Goal: Navigation & Orientation: Find specific page/section

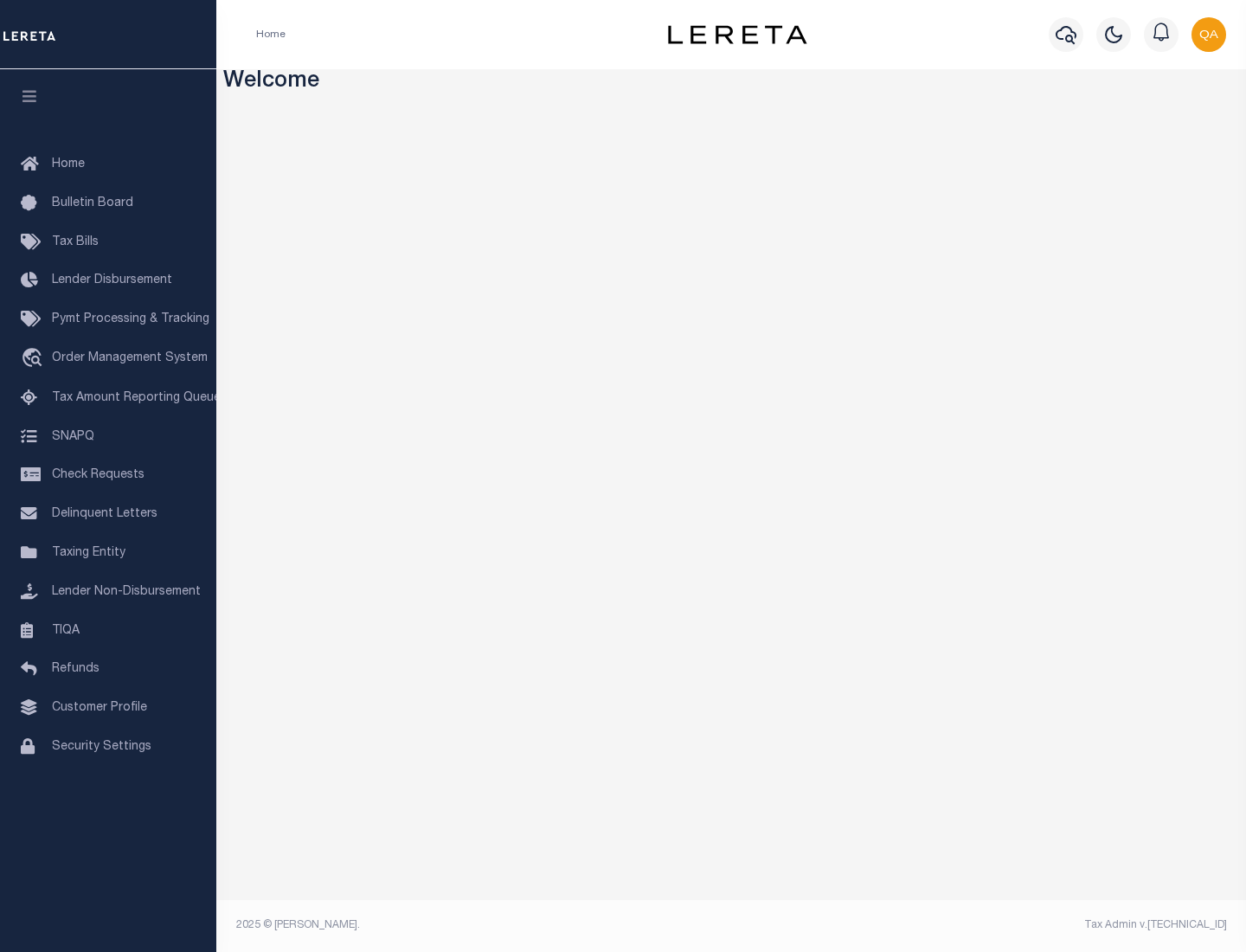
click at [108, 476] on span "Check Requests" at bounding box center [98, 475] width 92 height 12
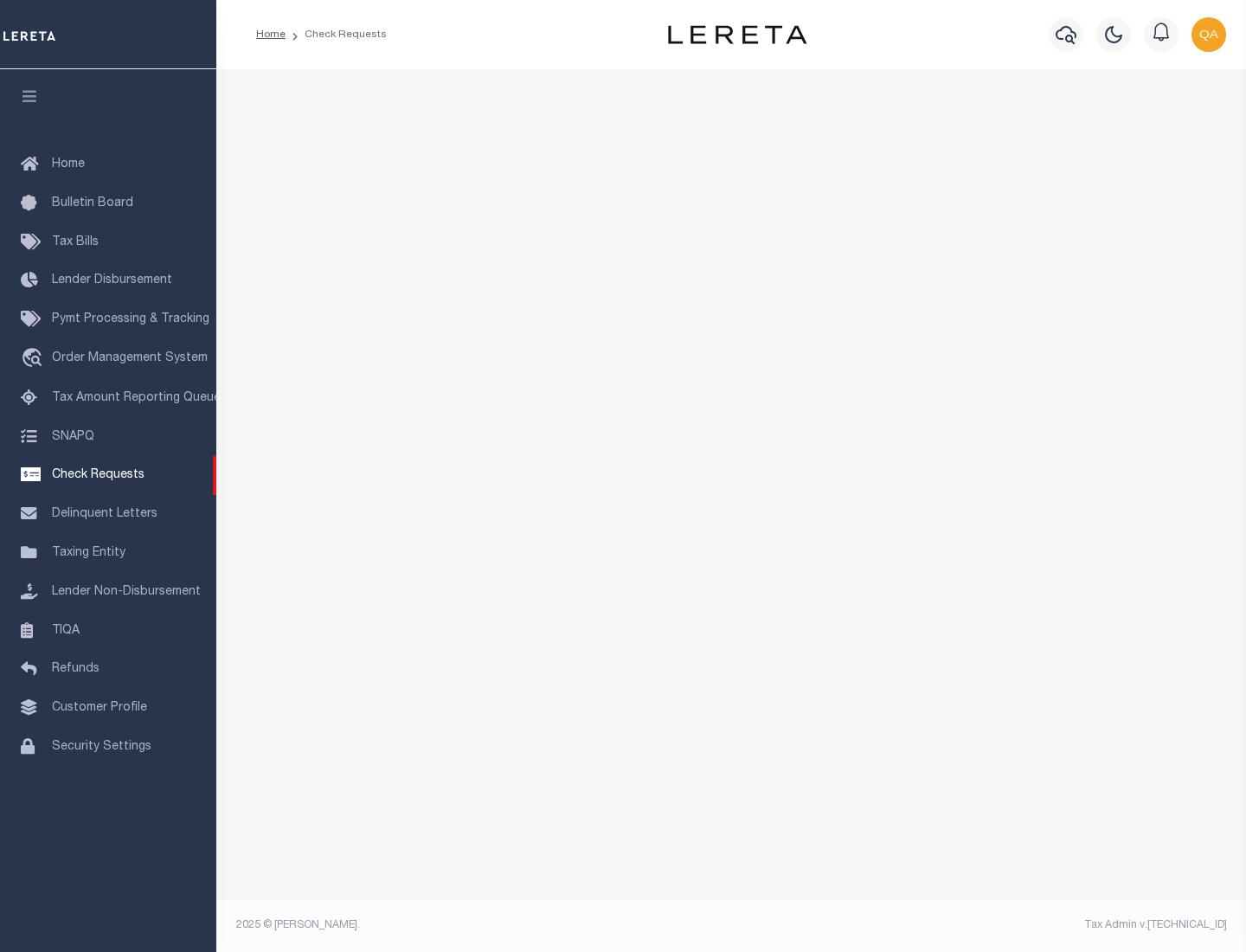
select select "50"
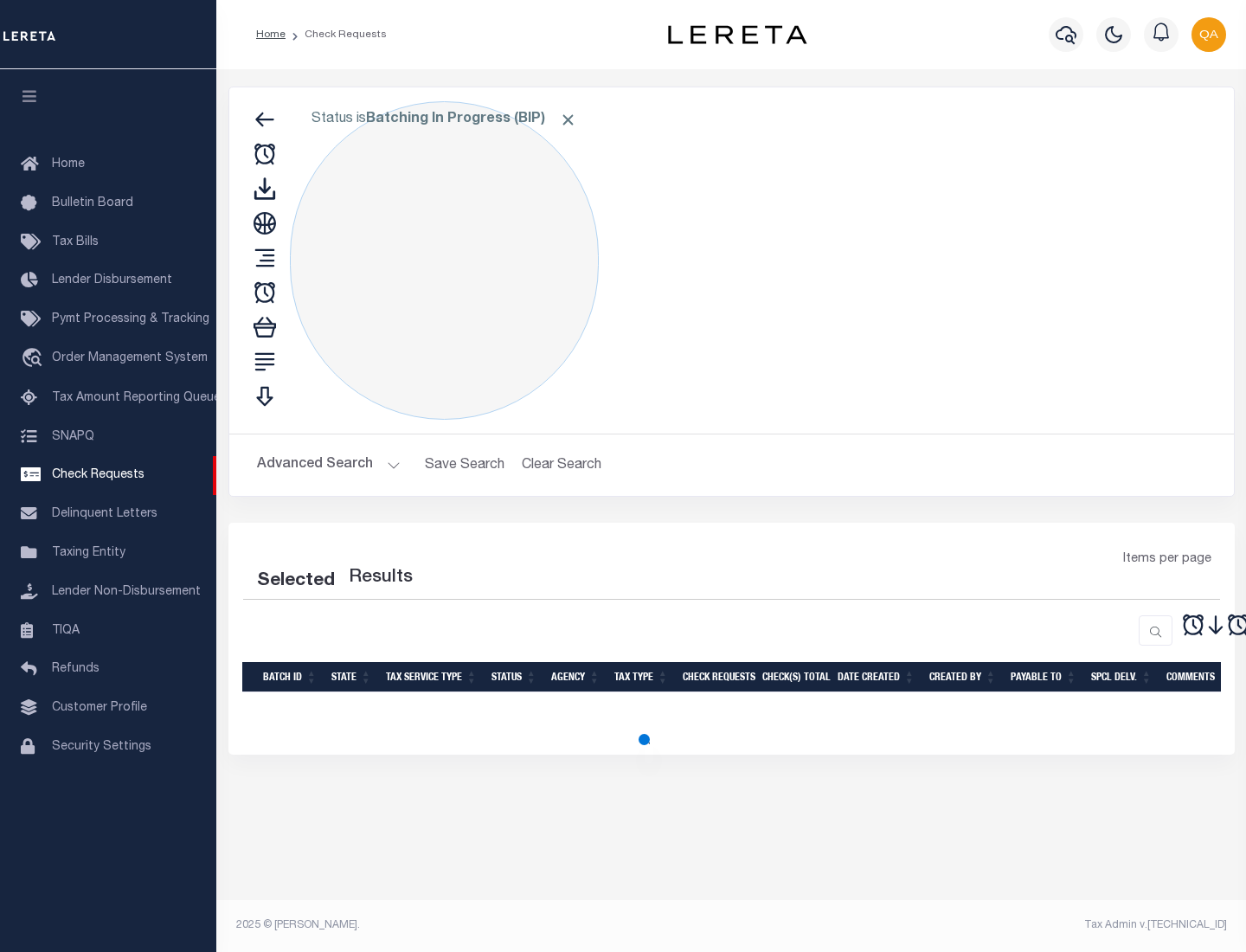
select select "50"
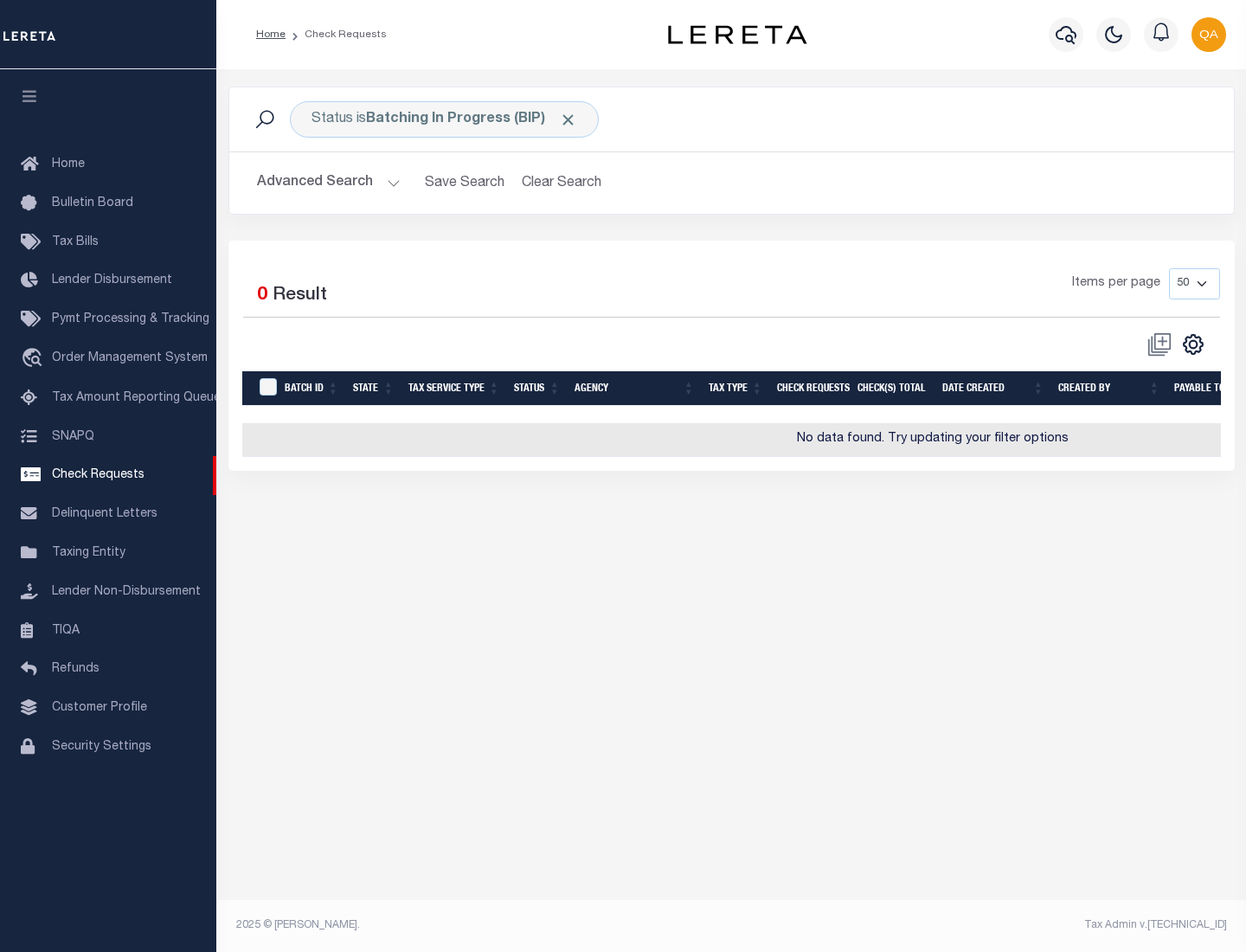
click at [569, 119] on span "Click to Remove" at bounding box center [569, 120] width 19 height 19
